Goal: Find specific page/section: Find specific page/section

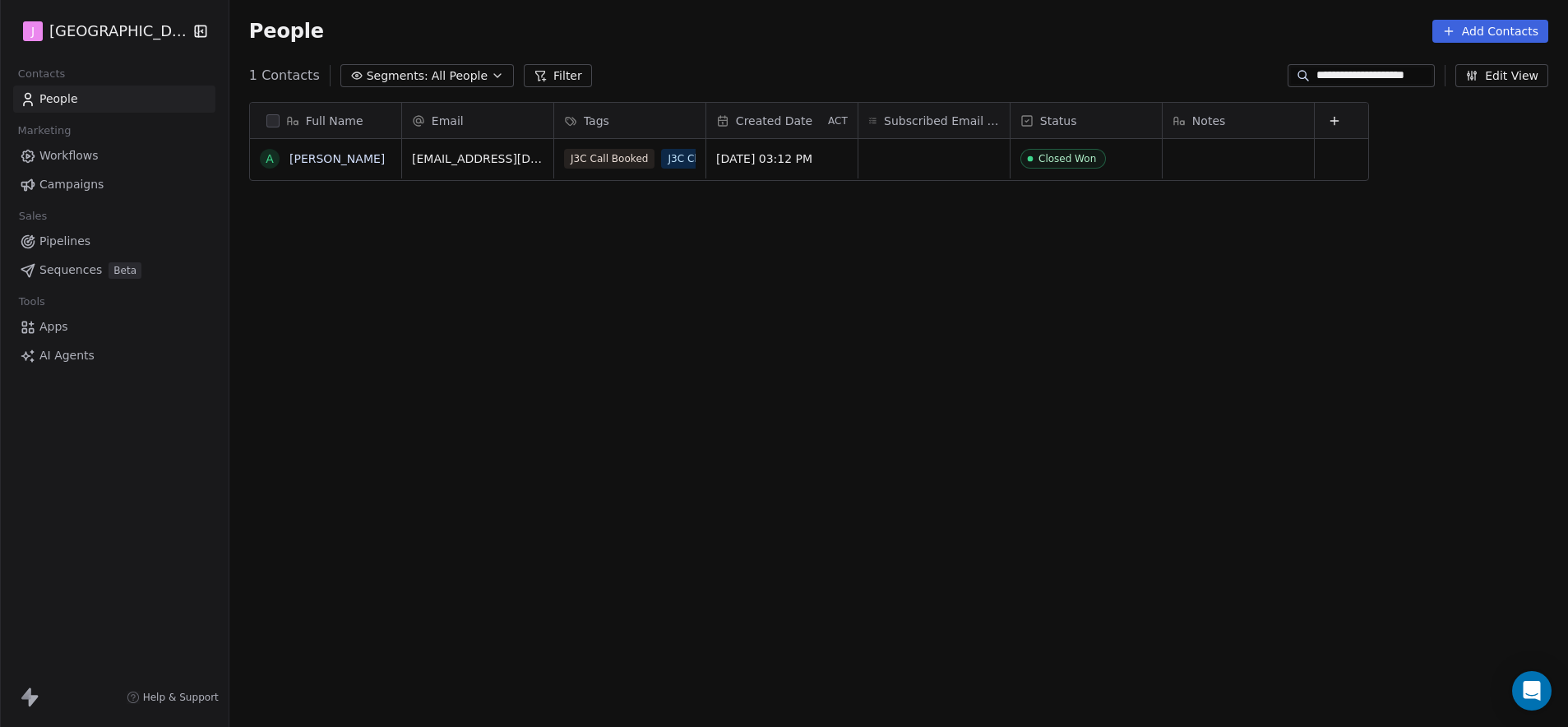
scroll to position [627, 1333]
click at [63, 237] on span "Pipelines" at bounding box center [65, 241] width 51 height 17
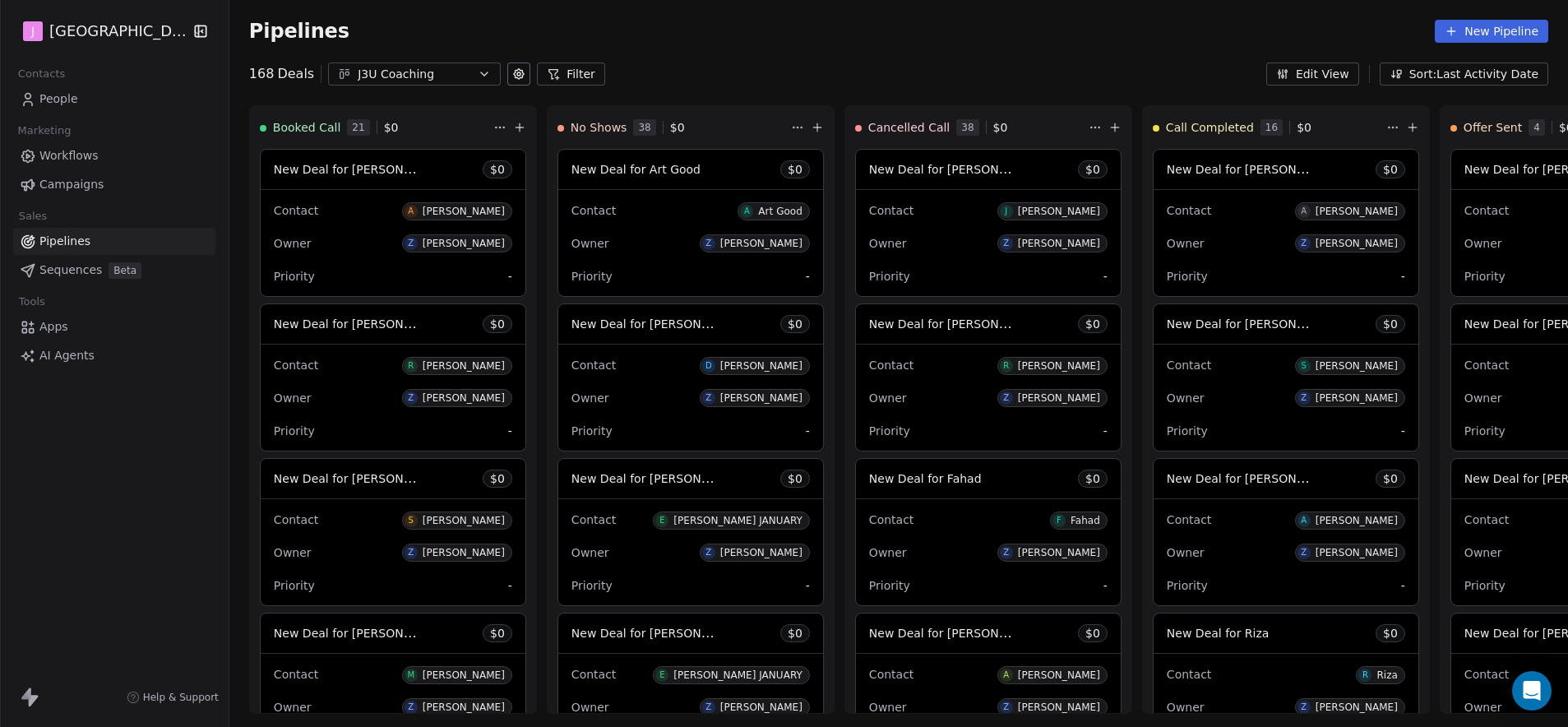
click at [803, 46] on div "Pipelines New Pipeline" at bounding box center [899, 31] width 1338 height 62
click at [960, 74] on div "168 Deals J3U Coaching Filter Edit View Sort: Last Activity Date" at bounding box center [899, 74] width 1338 height 23
